Goal: Information Seeking & Learning: Learn about a topic

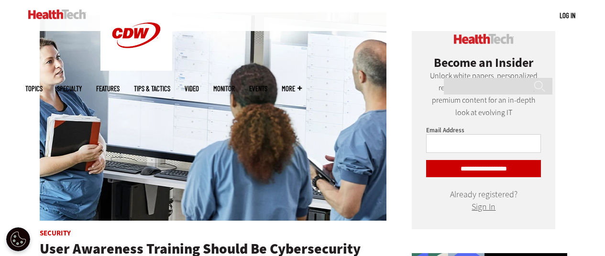
scroll to position [478, 0]
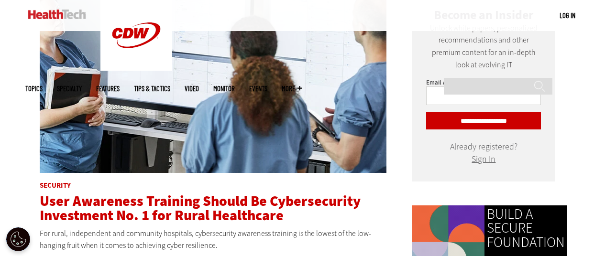
click at [169, 202] on span "User Awareness Training Should Be Cybersecurity Investment No. 1 for Rural Heal…" at bounding box center [200, 208] width 321 height 33
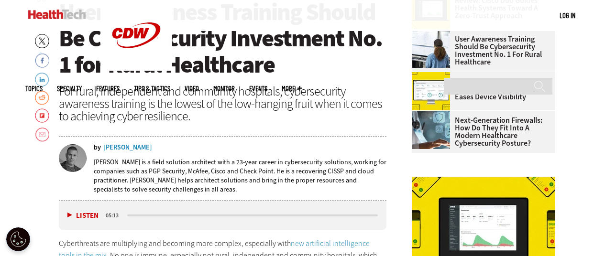
scroll to position [335, 0]
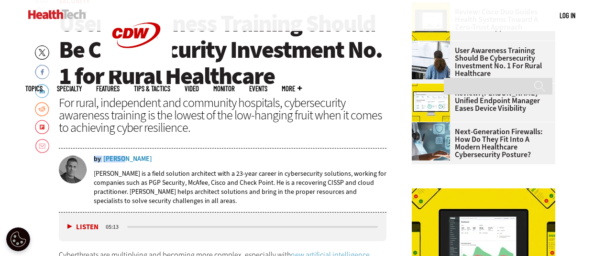
drag, startPoint x: 153, startPoint y: 156, endPoint x: 120, endPoint y: 156, distance: 32.5
click at [120, 156] on div "by Eric Marchewitz" at bounding box center [240, 159] width 293 height 7
drag, startPoint x: 137, startPoint y: 173, endPoint x: 94, endPoint y: 173, distance: 43.5
click at [94, 173] on p "Eric Marchewitz is a field solution architect with a 23-year career in cybersec…" at bounding box center [240, 187] width 293 height 36
copy p "Eric Marchewitz"
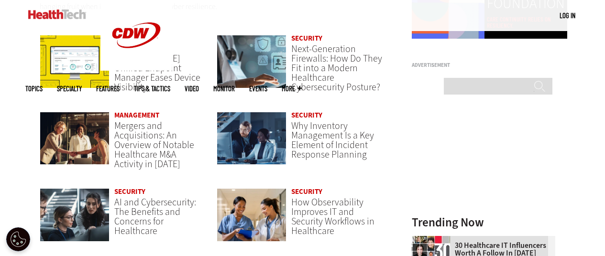
scroll to position [669, 0]
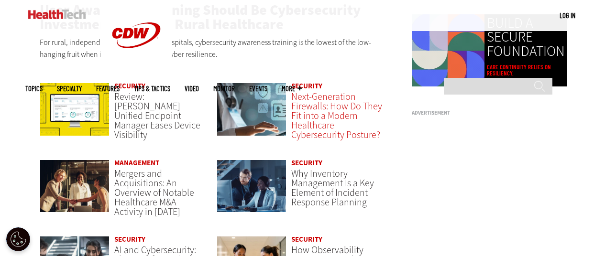
click at [319, 109] on span "Next-Generation Firewalls: How Do They Fit into a Modern Healthcare Cybersecuri…" at bounding box center [336, 115] width 91 height 51
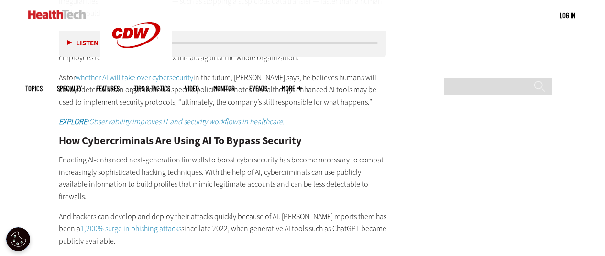
scroll to position [1674, 0]
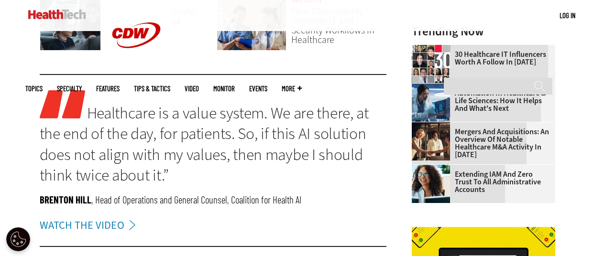
scroll to position [1052, 0]
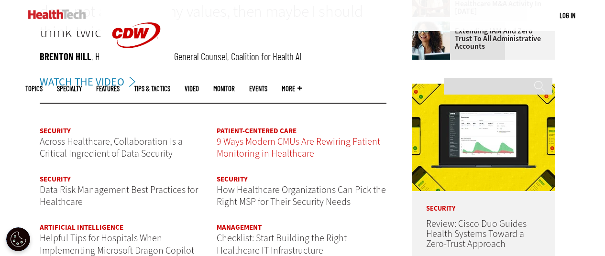
click at [285, 143] on span "9 Ways Modern CMUs Are Rewiring Patient Monitoring in Healthcare" at bounding box center [299, 147] width 164 height 25
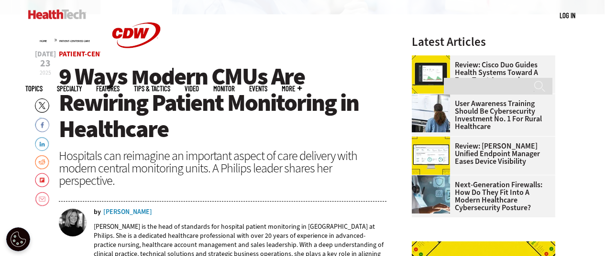
scroll to position [287, 0]
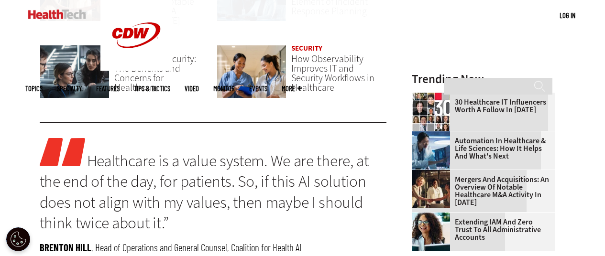
scroll to position [813, 0]
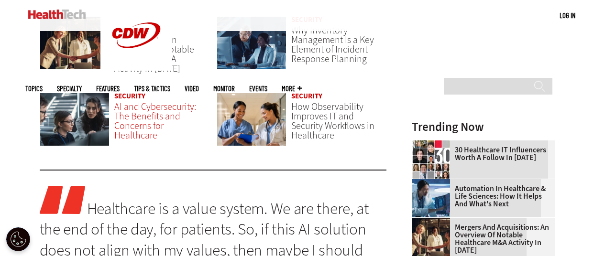
click at [136, 124] on span "AI and Cybersecurity: The Benefits and Concerns for Healthcare" at bounding box center [155, 121] width 82 height 42
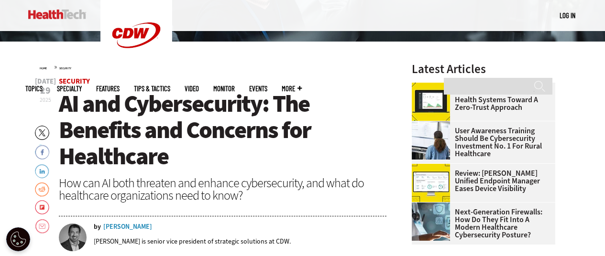
scroll to position [189, 0]
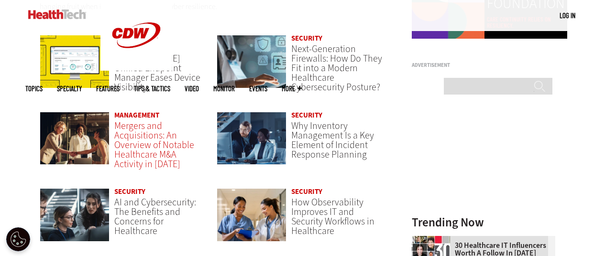
click at [145, 144] on span "Mergers and Acquisitions: An Overview of Notable Healthcare M&A Activity in [DA…" at bounding box center [154, 145] width 80 height 51
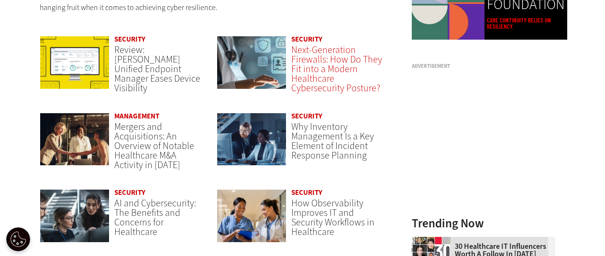
click at [308, 72] on span "Next-Generation Firewalls: How Do They Fit into a Modern Healthcare Cybersecuri…" at bounding box center [336, 69] width 91 height 51
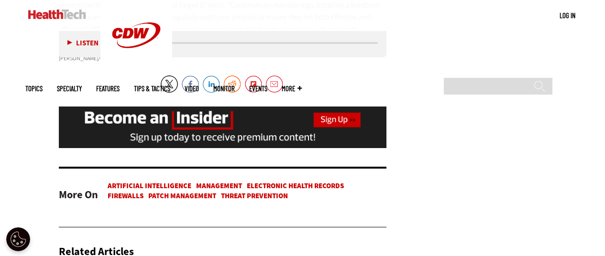
scroll to position [1913, 0]
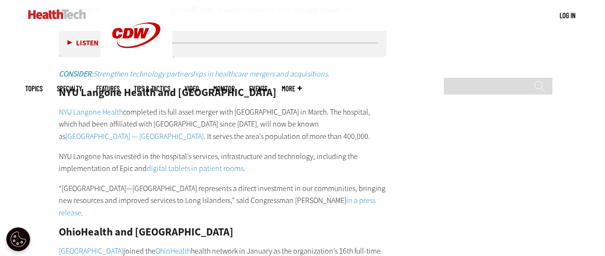
scroll to position [5879, 0]
